Goal: Information Seeking & Learning: Understand process/instructions

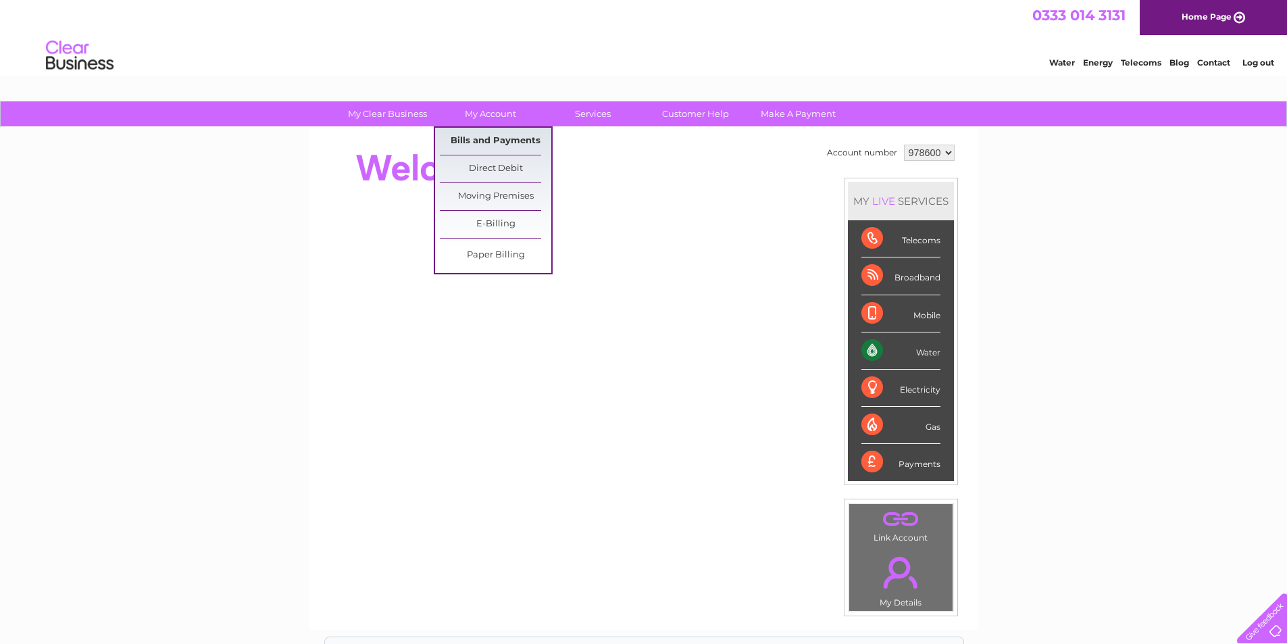
click at [495, 142] on link "Bills and Payments" at bounding box center [496, 141] width 112 height 27
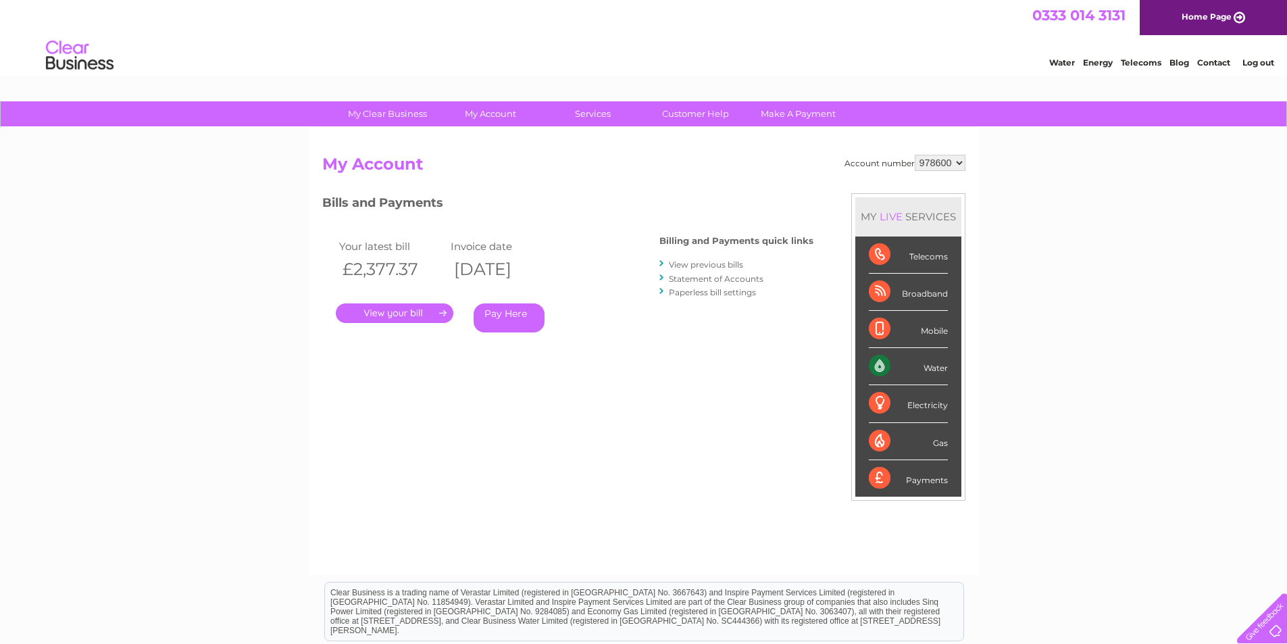
click at [397, 312] on link "." at bounding box center [395, 313] width 118 height 20
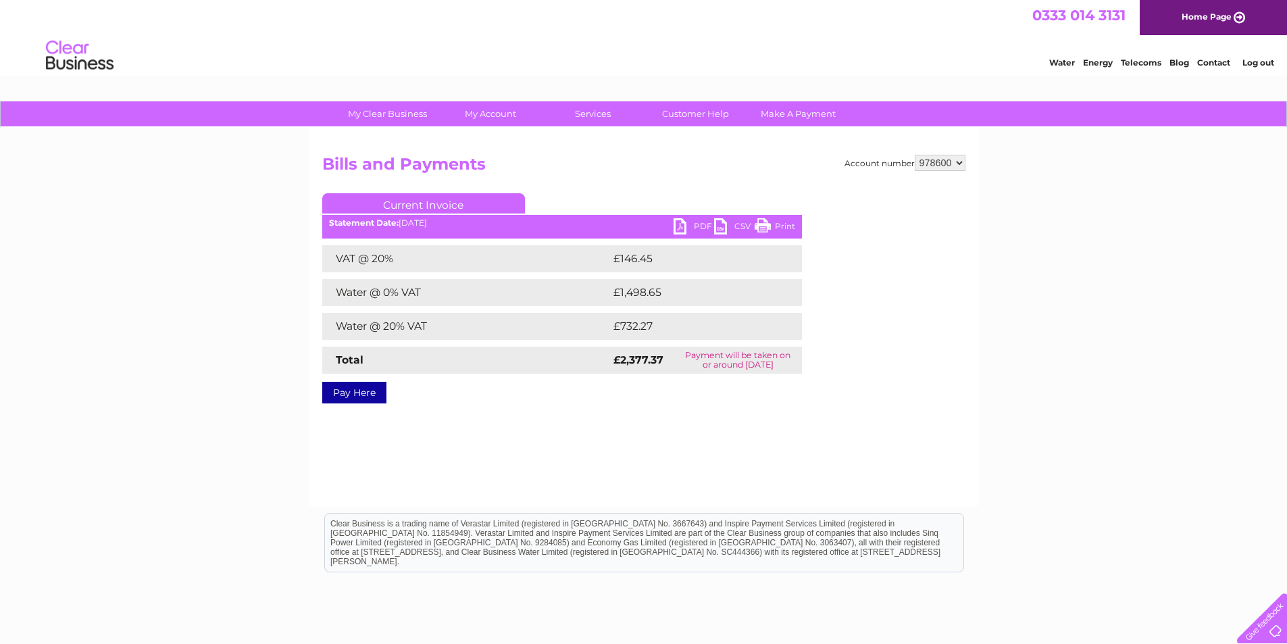
click at [687, 228] on link "PDF" at bounding box center [694, 228] width 41 height 20
click at [588, 439] on div "Account number 978600 Bills and Payments Current Invoice PDF CSV Print VAT @ 20%" at bounding box center [644, 317] width 669 height 378
click at [993, 386] on div "My Clear Business Login Details My Details My Preferences Link Account My Accou…" at bounding box center [643, 419] width 1287 height 636
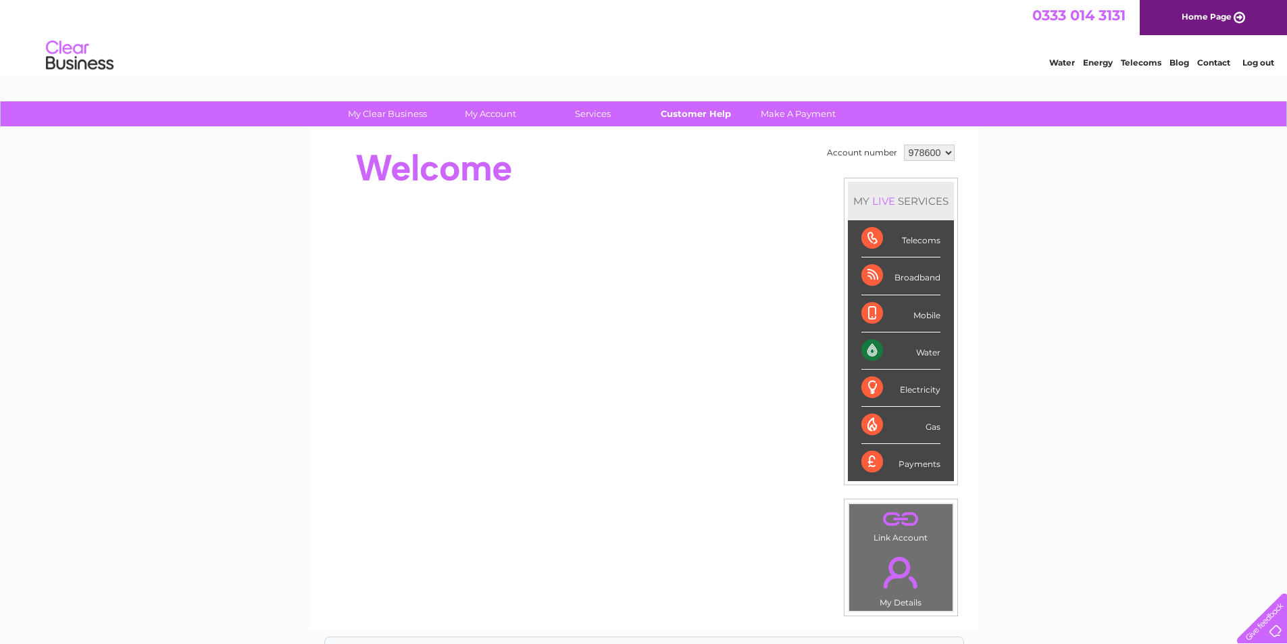
click at [692, 116] on link "Customer Help" at bounding box center [696, 113] width 112 height 25
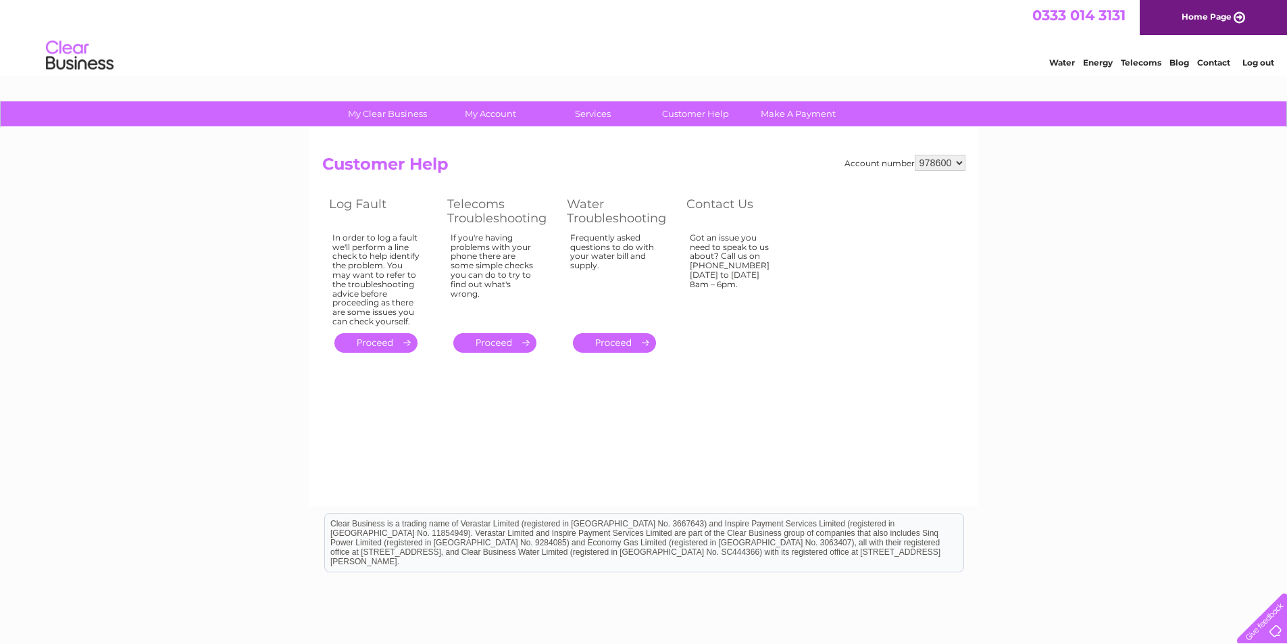
click at [614, 348] on link "." at bounding box center [614, 343] width 83 height 20
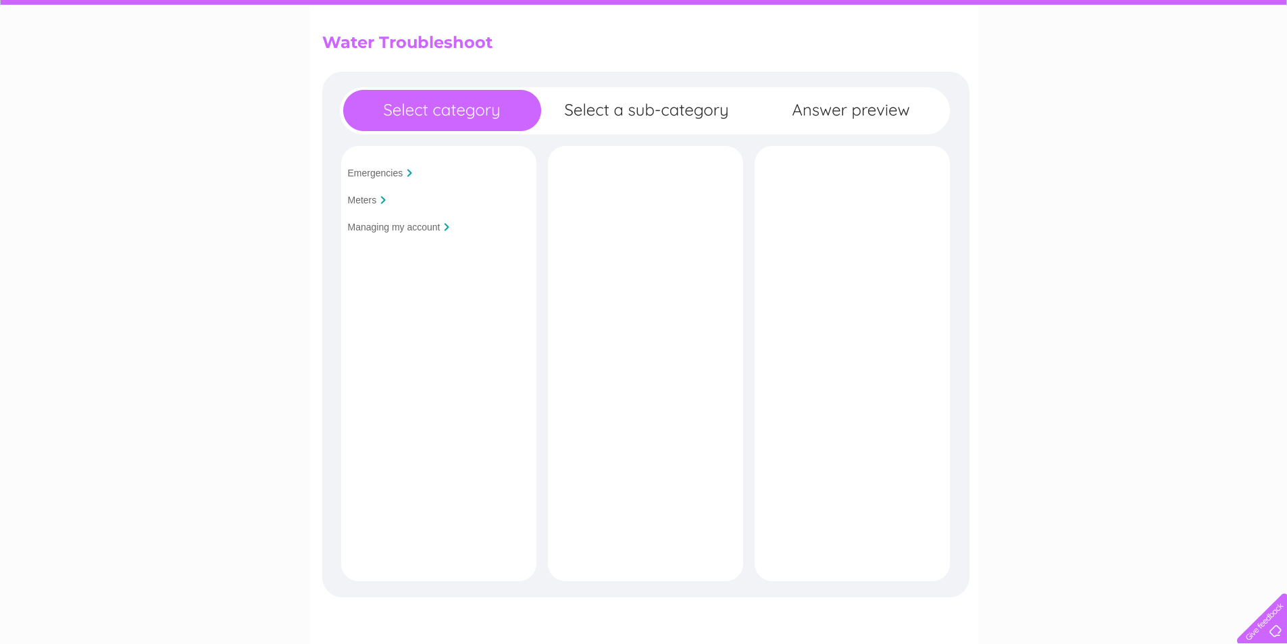
scroll to position [135, 0]
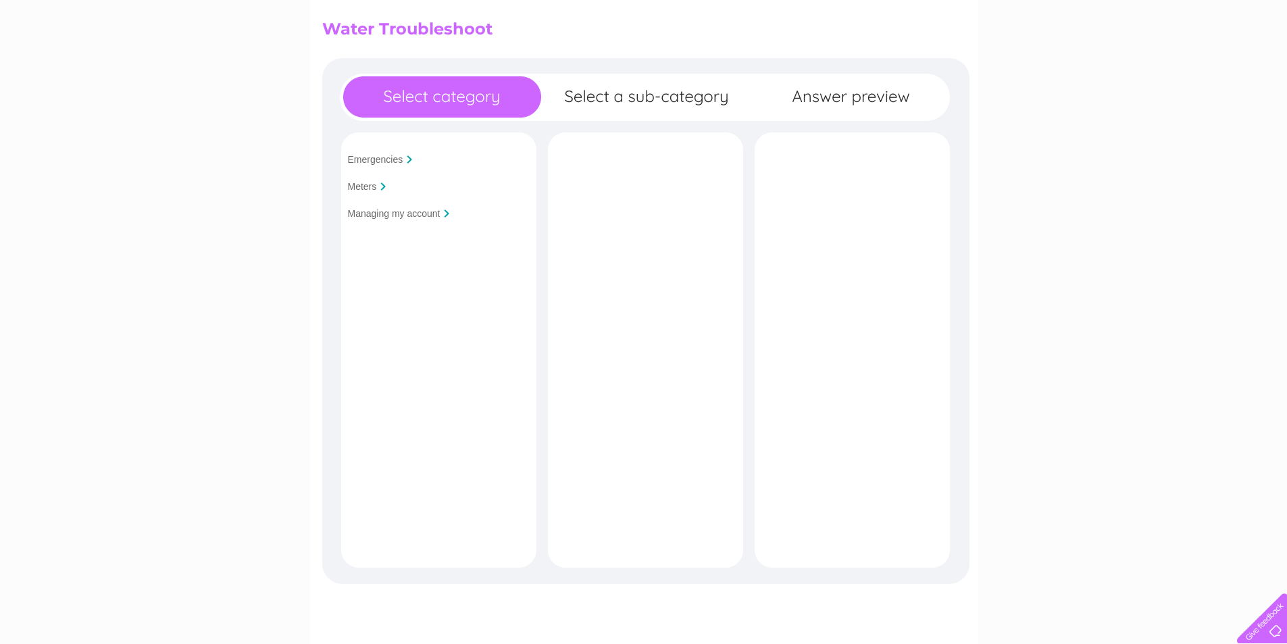
click at [401, 216] on input "Managing my account" at bounding box center [394, 213] width 93 height 11
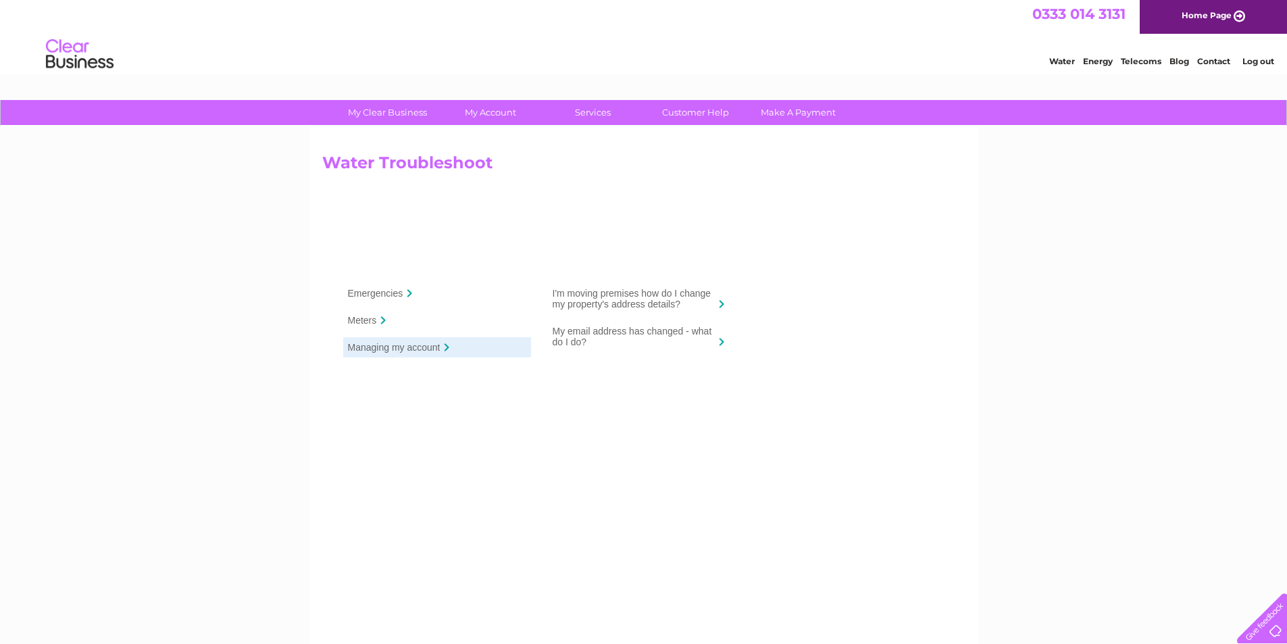
scroll to position [0, 0]
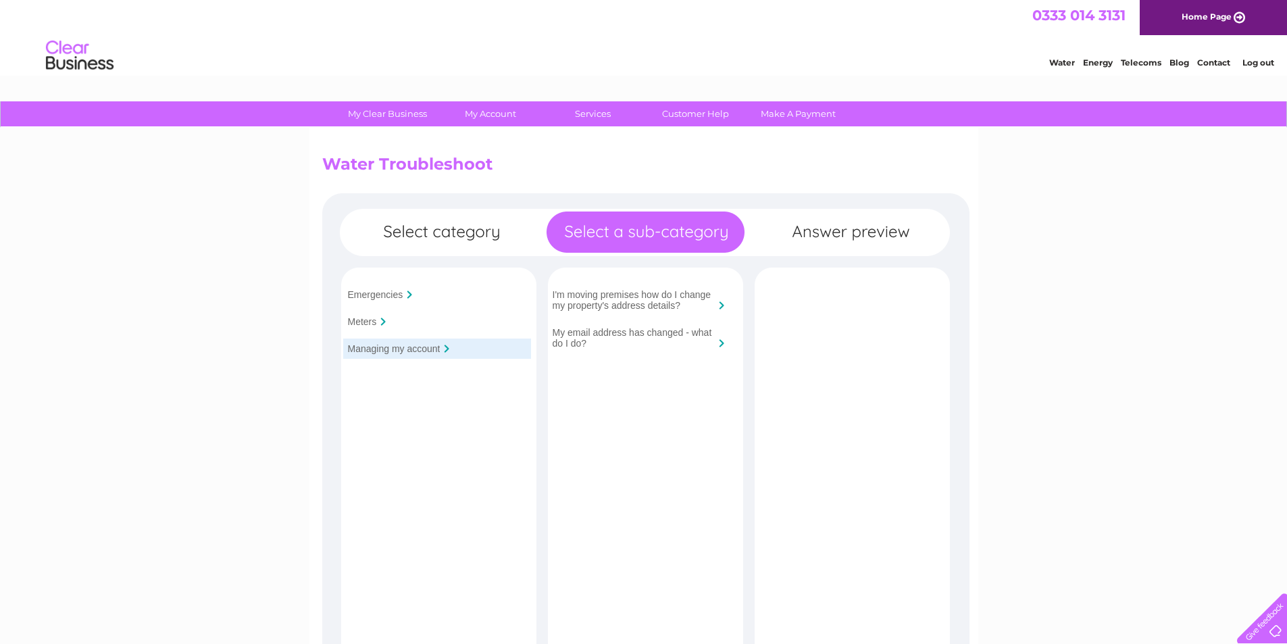
click at [1067, 65] on link "Water" at bounding box center [1063, 62] width 26 height 10
